Goal: Find specific page/section: Find specific page/section

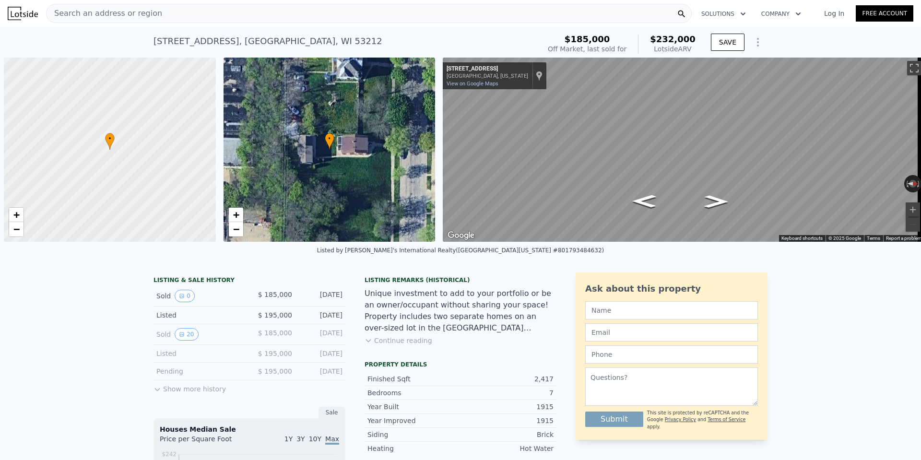
scroll to position [0, 4]
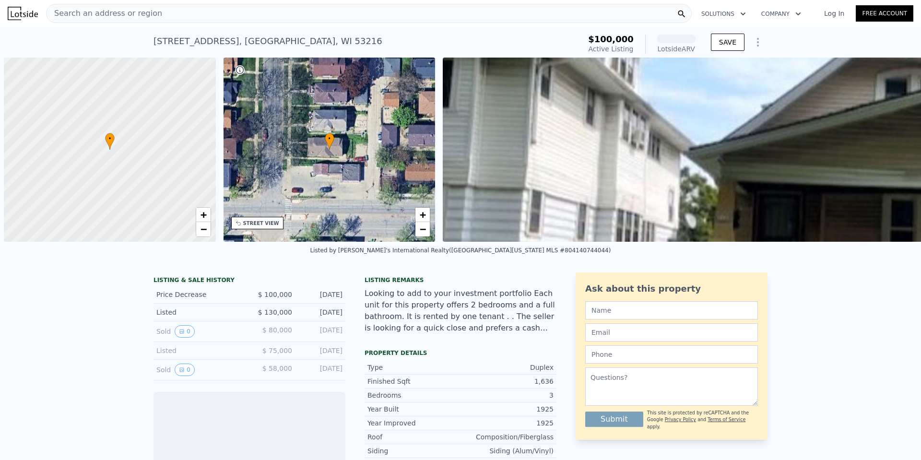
scroll to position [0, 4]
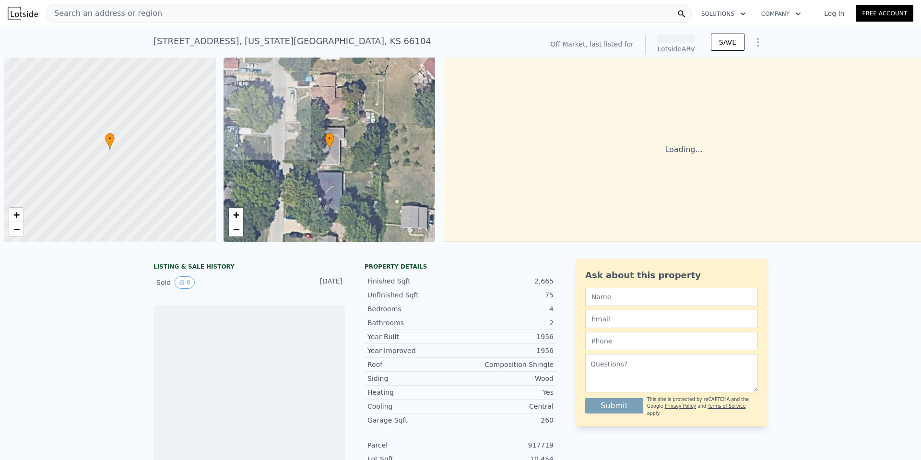
scroll to position [0, 4]
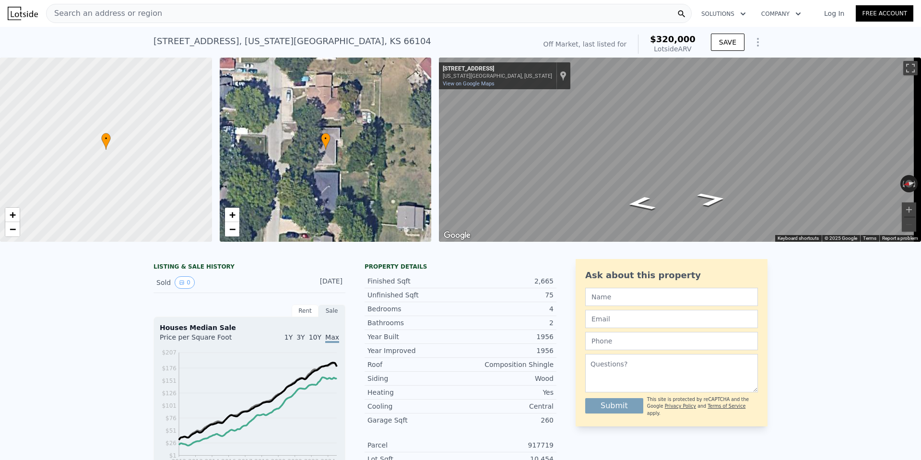
click at [114, 2] on div "Search an address or region Solutions Company Open main menu Log In Free Account" at bounding box center [460, 13] width 905 height 23
click at [113, 13] on span "Search an address or region" at bounding box center [105, 14] width 116 height 12
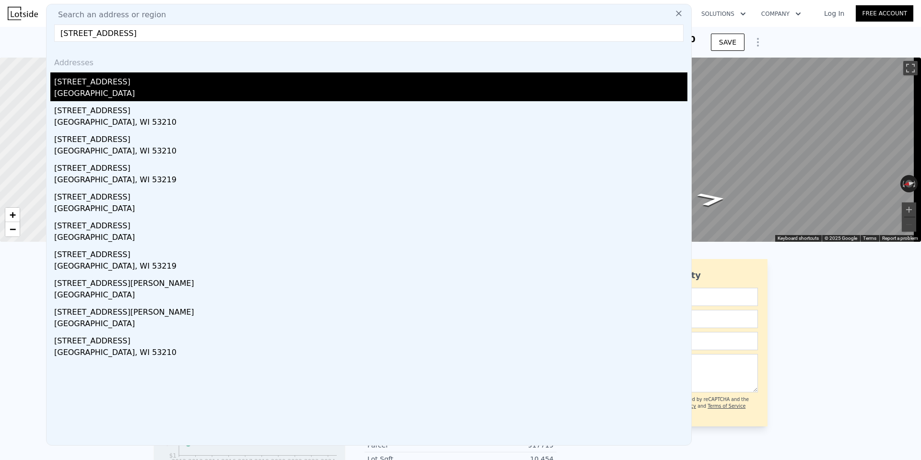
type input "2723 North 52nd STREET #2723A, Milwaukee, WI 53210"
click at [113, 87] on div "2723a N 52nd St" at bounding box center [370, 79] width 633 height 15
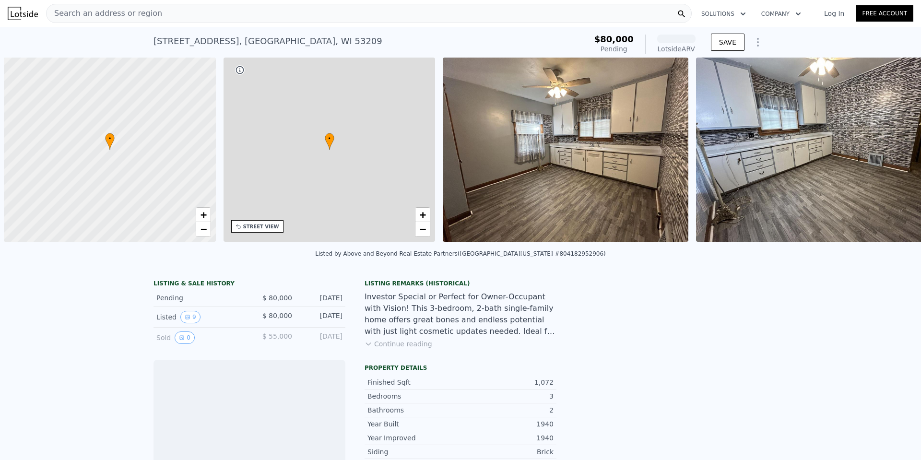
scroll to position [0, 4]
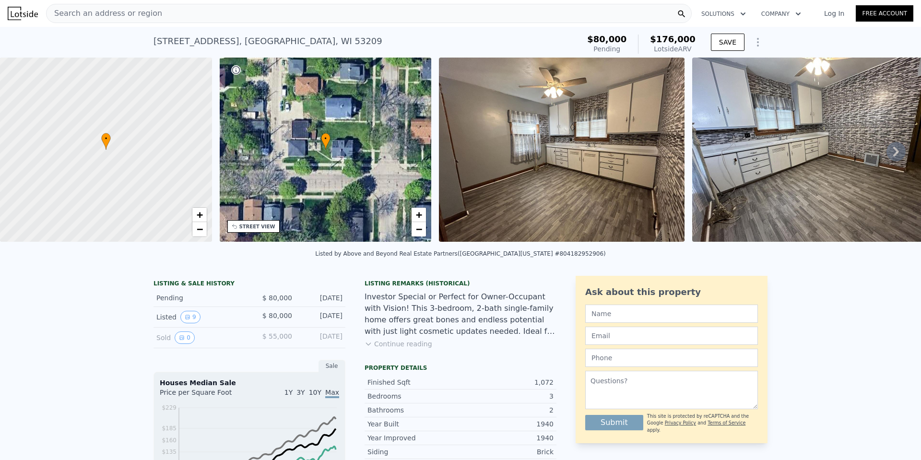
click at [514, 182] on img at bounding box center [562, 150] width 246 height 184
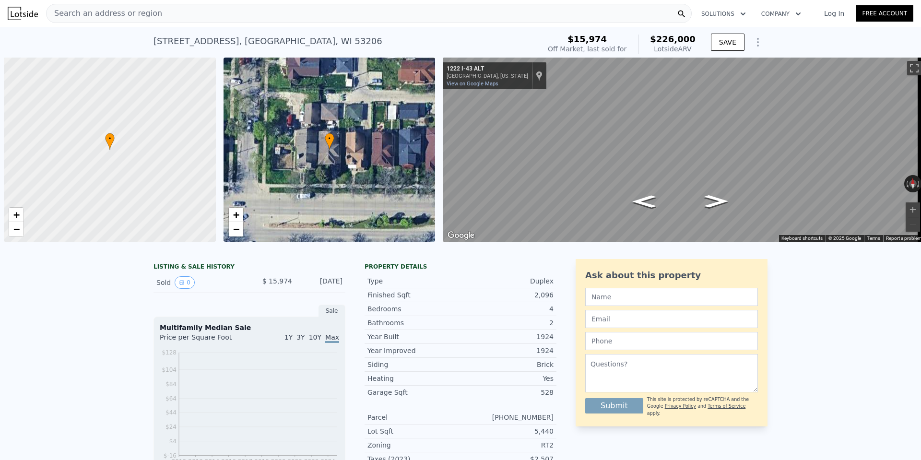
scroll to position [0, 4]
